Goal: Consume media (video, audio): Watch videos, listen to music or podcasts

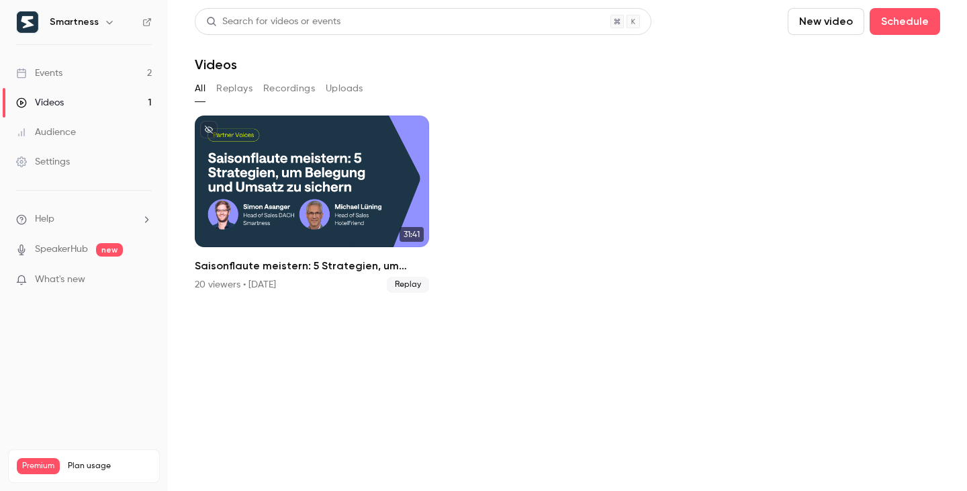
click at [118, 72] on link "Events 2" at bounding box center [84, 73] width 168 height 30
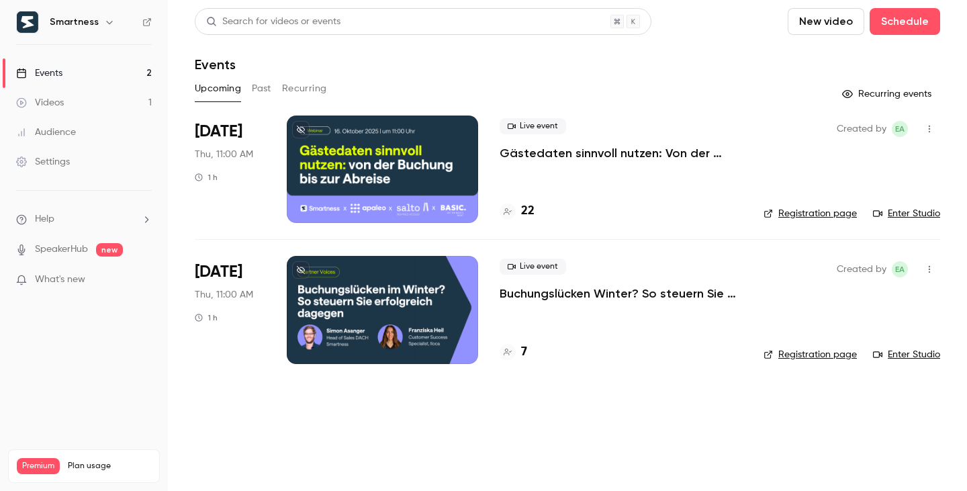
click at [115, 95] on link "Videos 1" at bounding box center [84, 103] width 168 height 30
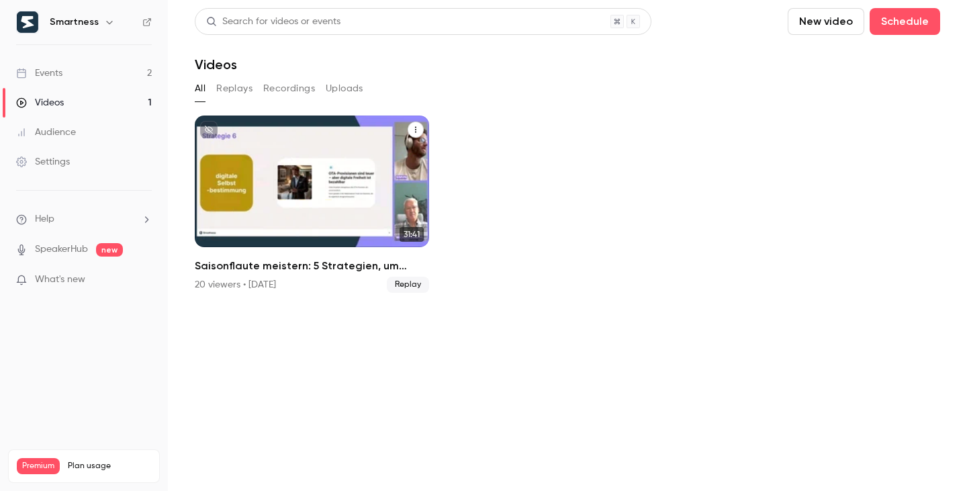
click at [336, 265] on h2 "Saisonflaute meistern: 5 Strategien, um Belegung und Umsatz zu sichern" at bounding box center [312, 266] width 234 height 16
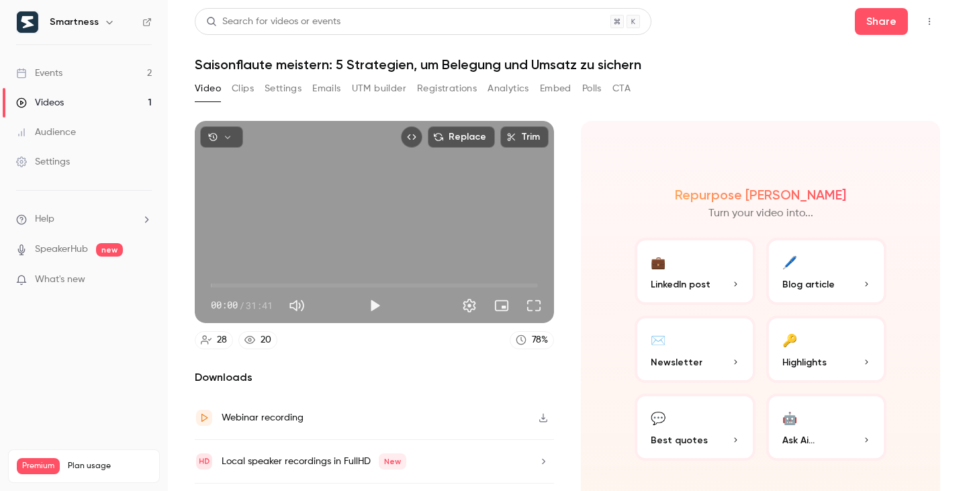
scroll to position [36, 0]
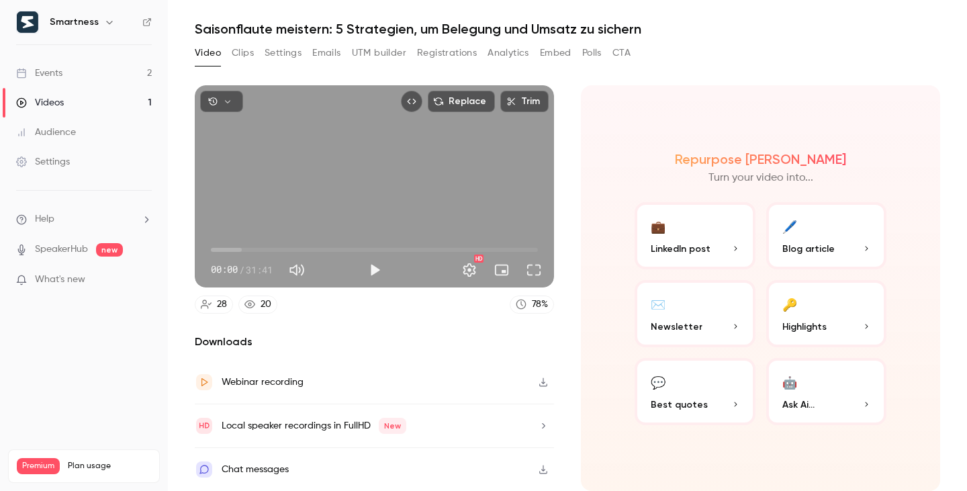
click at [236, 56] on button "Clips" at bounding box center [243, 52] width 22 height 21
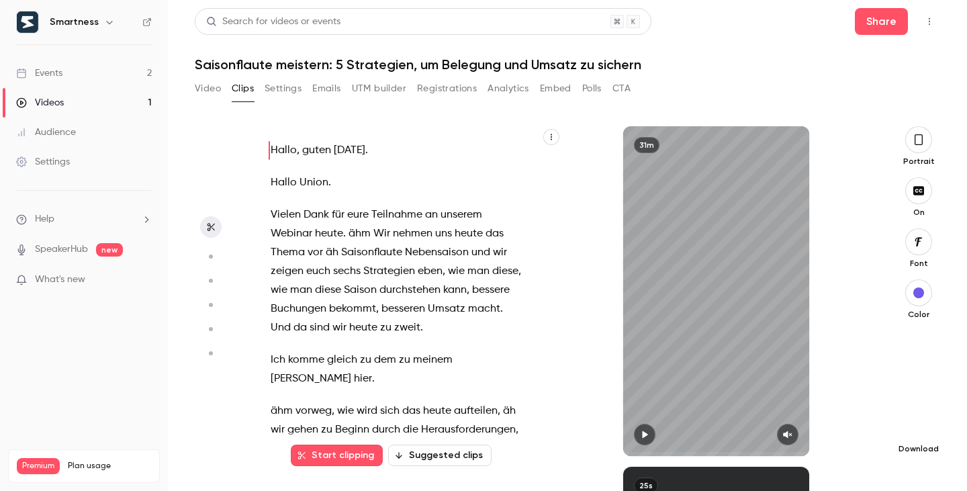
click at [916, 429] on icon "button" at bounding box center [919, 427] width 16 height 11
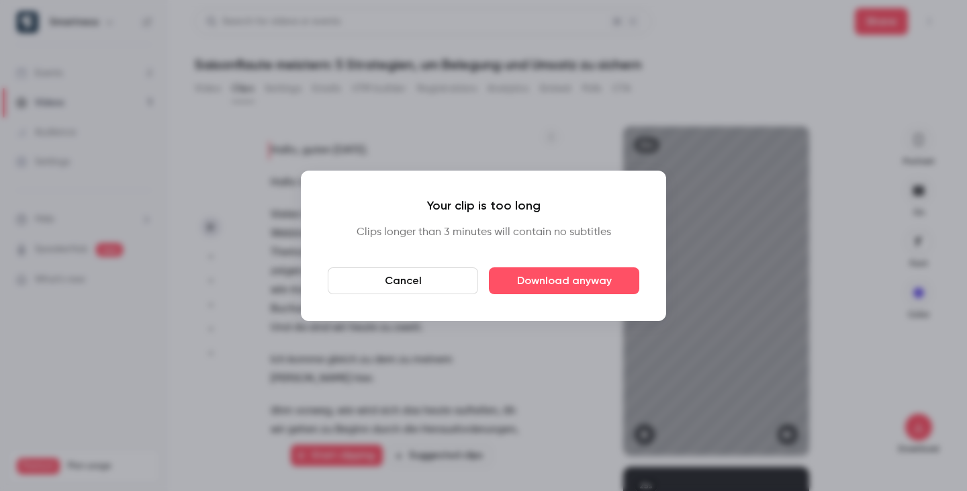
click at [451, 288] on button "Cancel" at bounding box center [403, 280] width 150 height 27
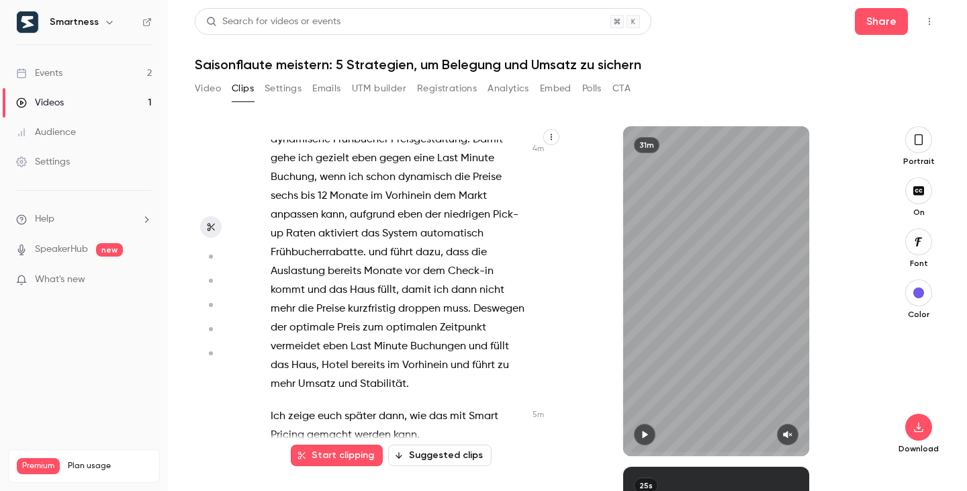
scroll to position [2191, 0]
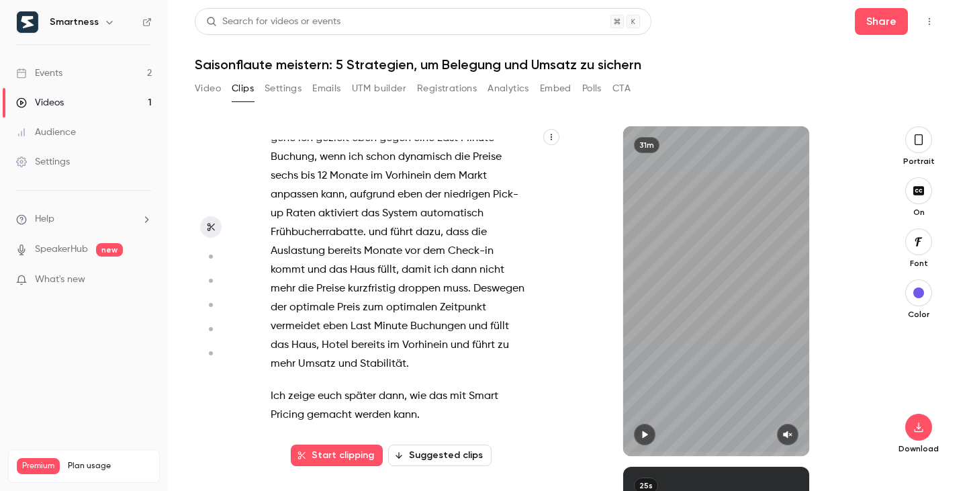
click at [355, 461] on button "Start clipping" at bounding box center [337, 455] width 92 height 21
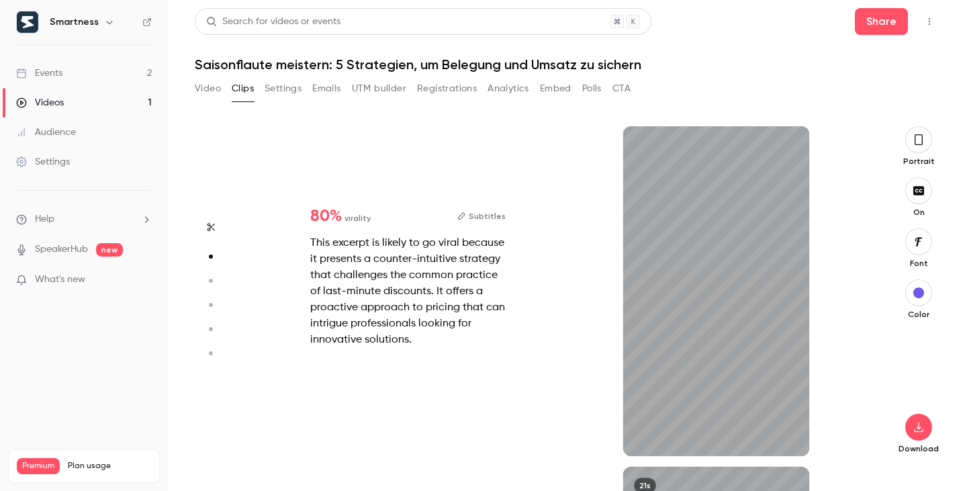
scroll to position [341, 0]
click at [916, 425] on icon "button" at bounding box center [919, 427] width 16 height 11
type input "****"
